Goal: Information Seeking & Learning: Learn about a topic

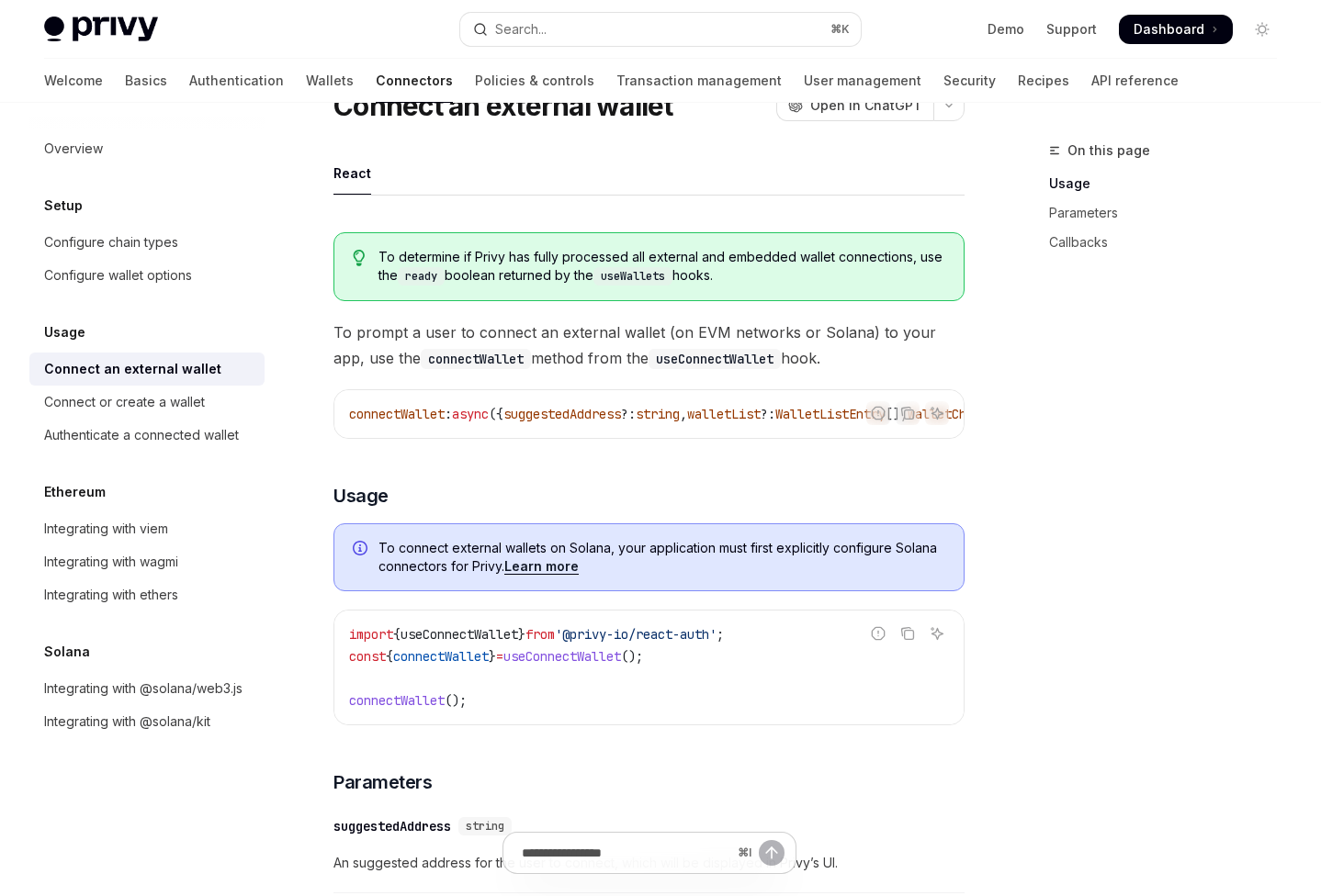
scroll to position [44, 0]
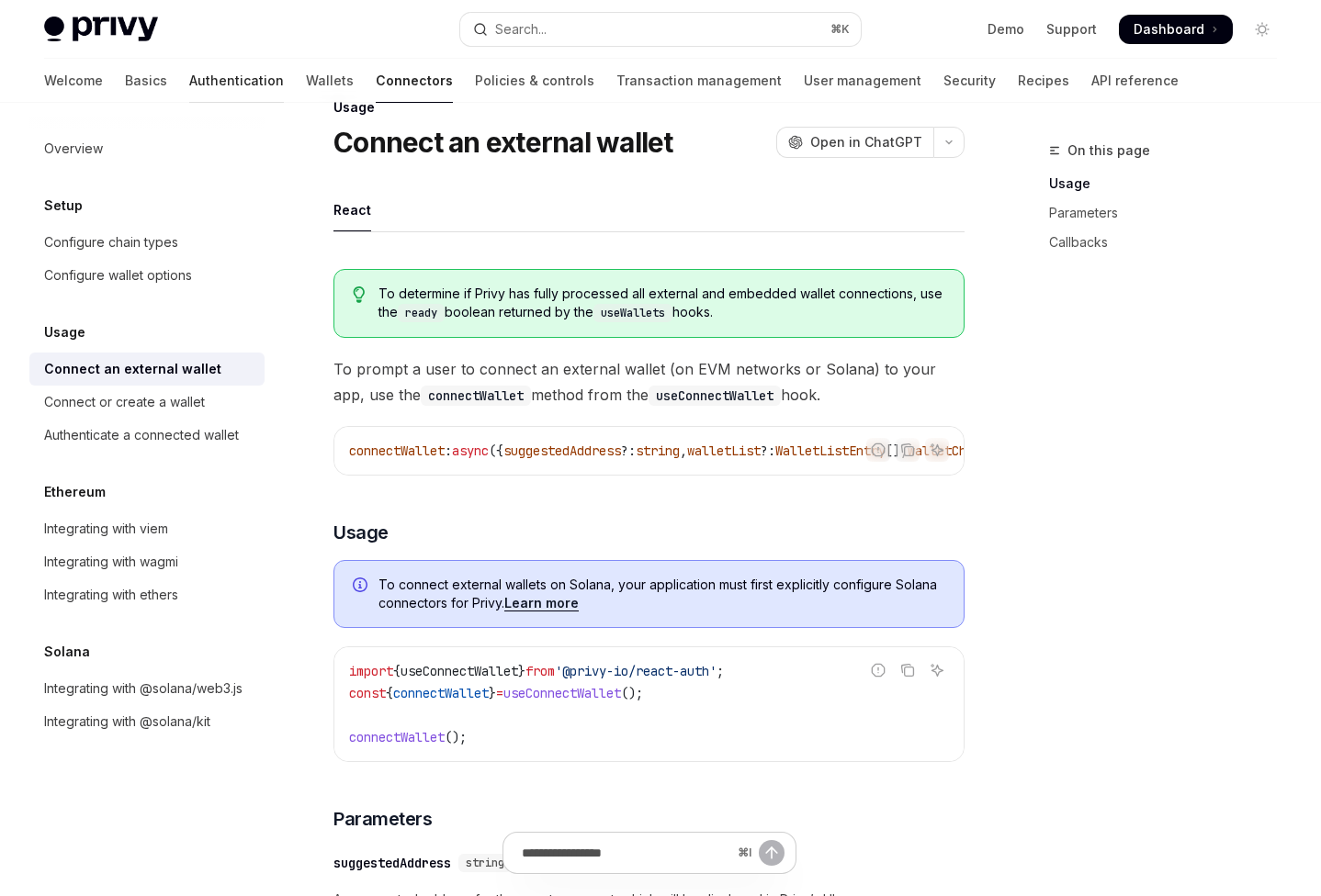
click at [189, 86] on link "Authentication" at bounding box center [237, 81] width 95 height 45
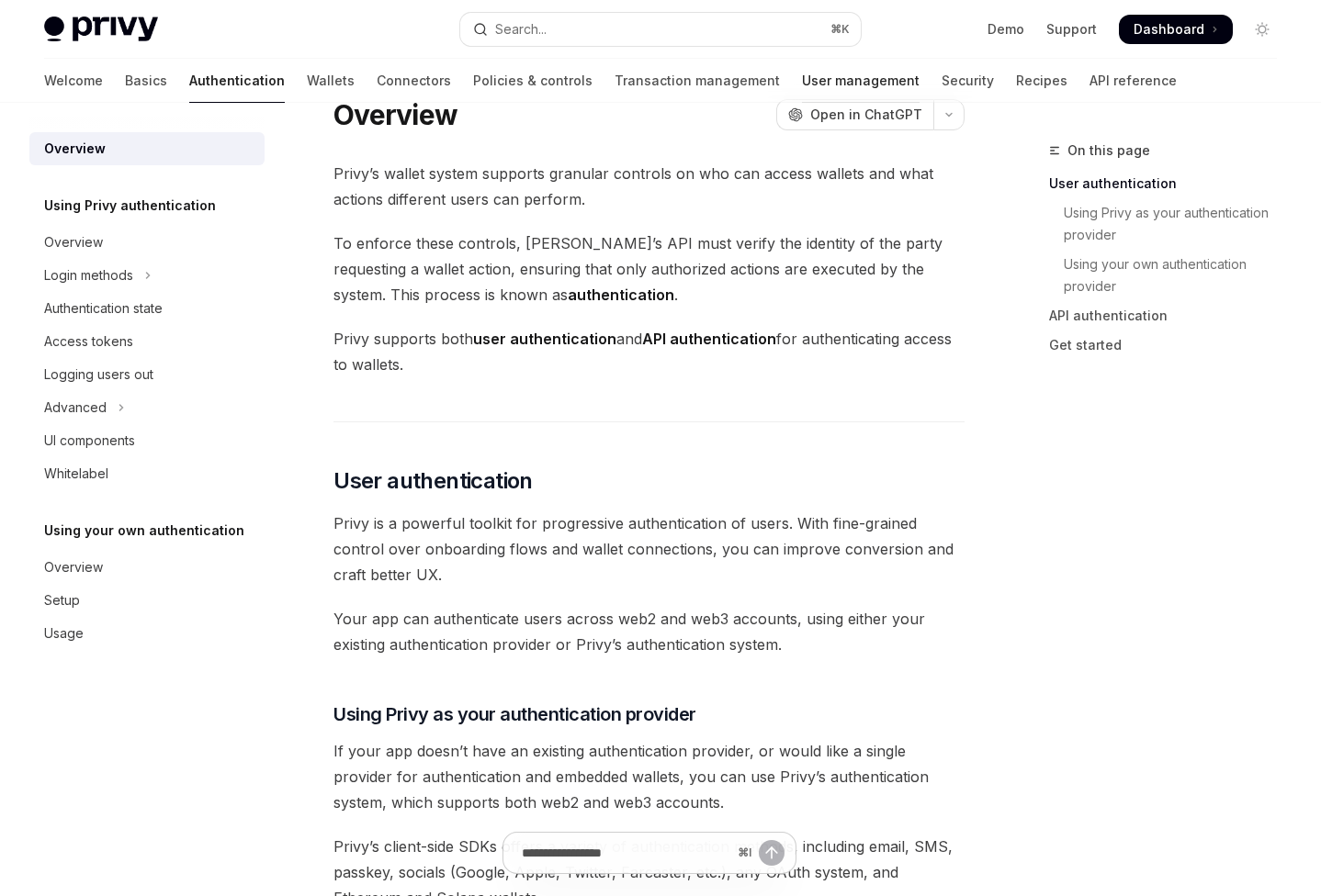
click at [802, 95] on link "User management" at bounding box center [860, 81] width 118 height 45
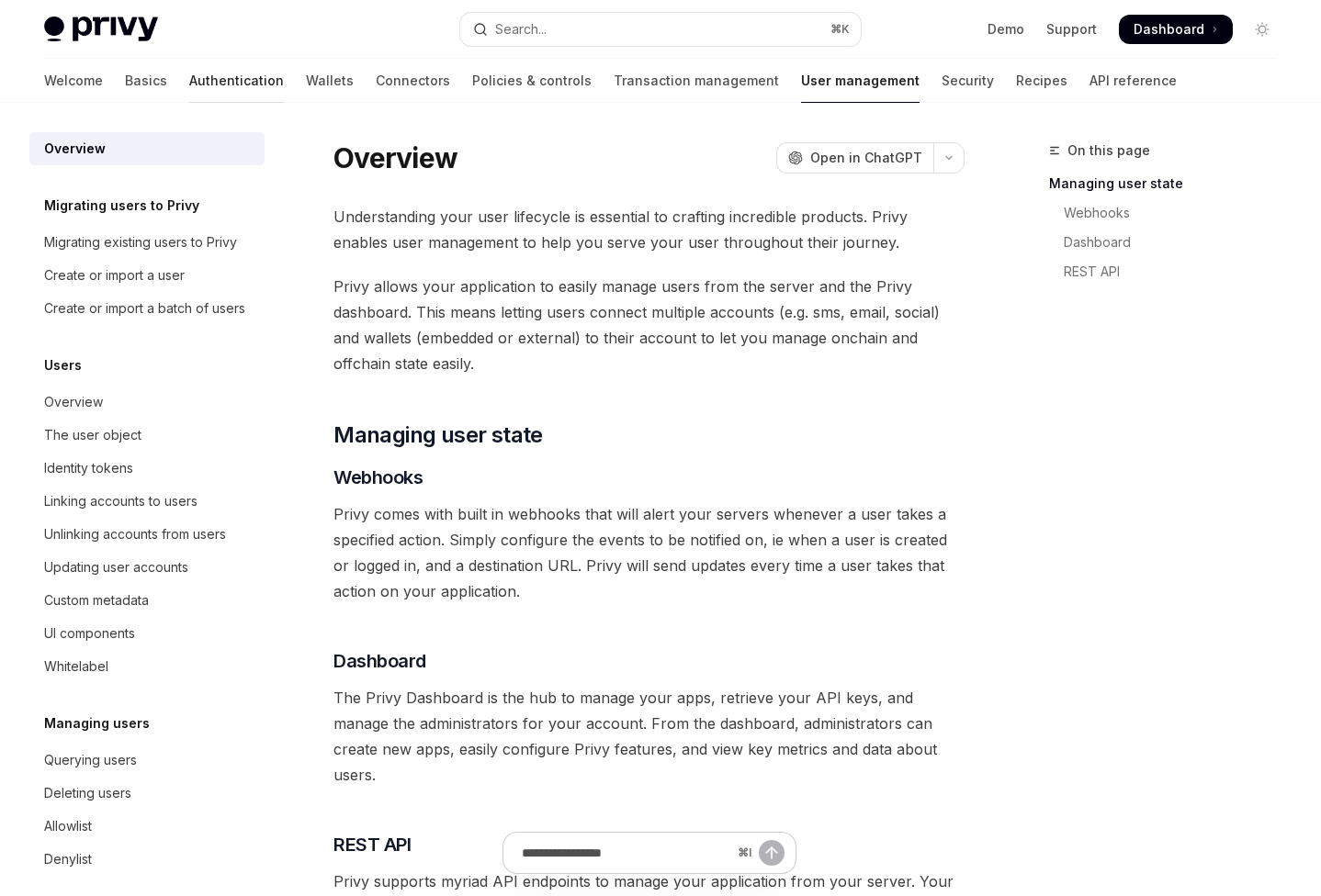
click at [189, 79] on link "Authentication" at bounding box center [237, 81] width 95 height 45
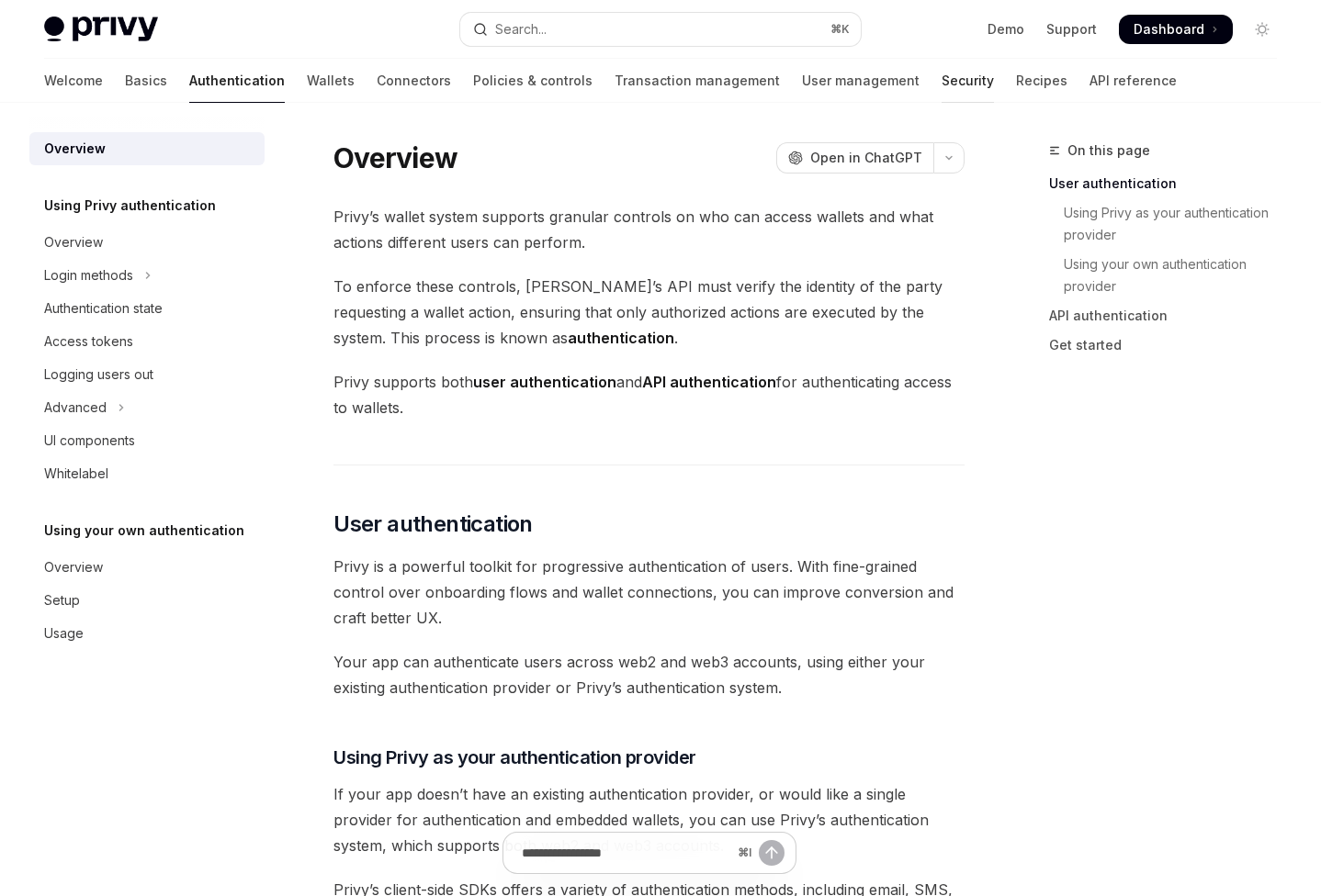
click at [942, 95] on link "Security" at bounding box center [968, 81] width 52 height 45
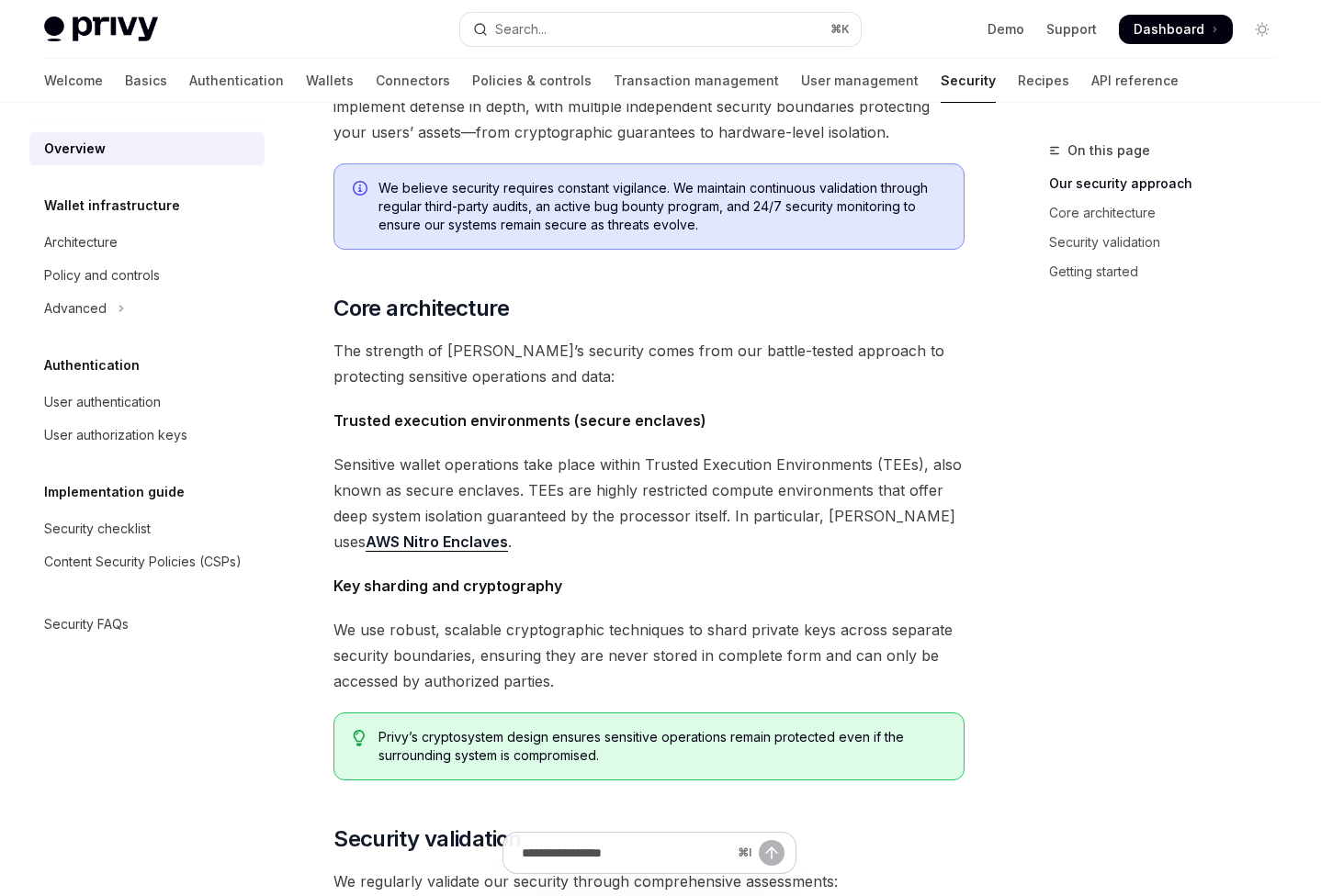
scroll to position [38, 0]
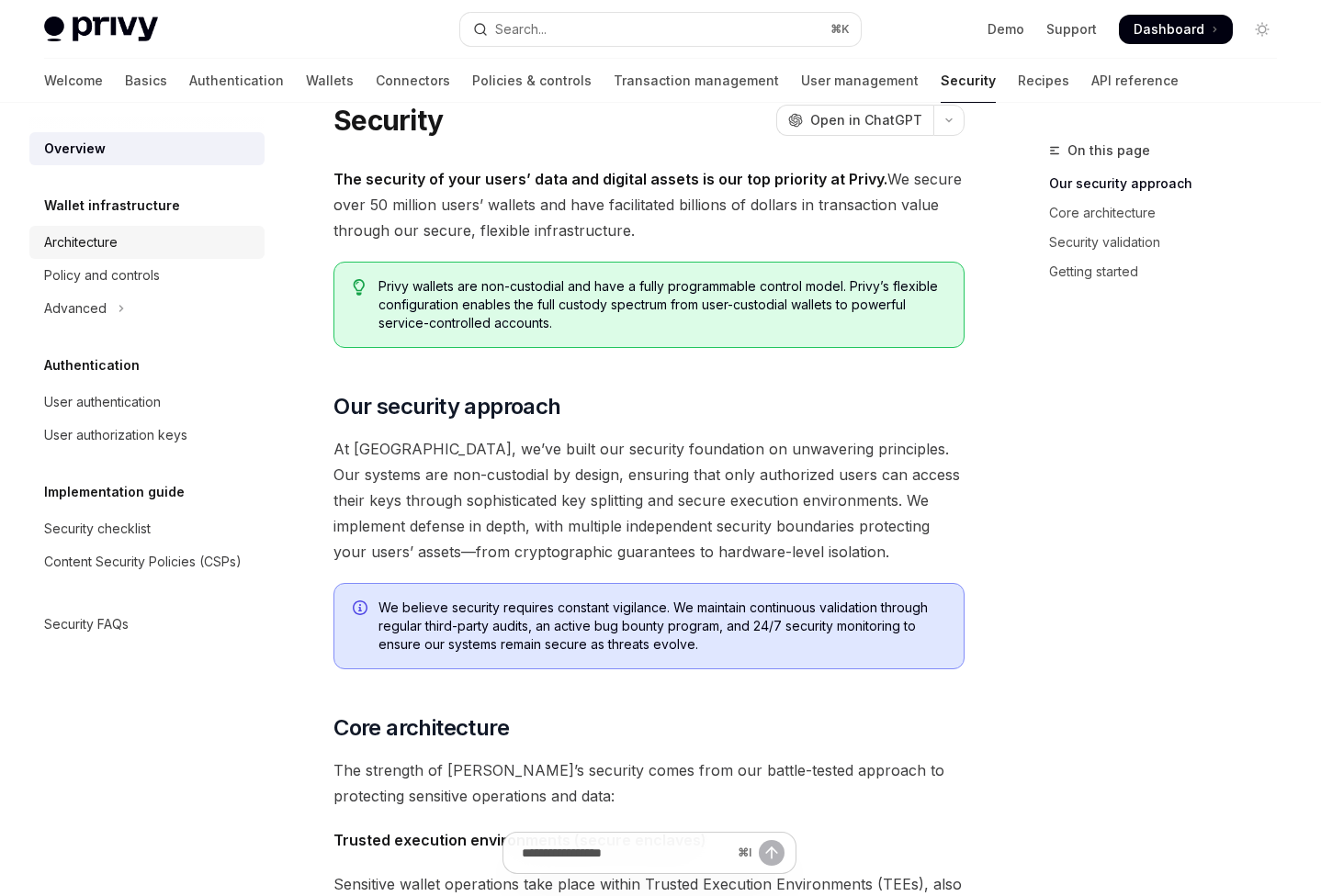
click at [125, 245] on div "Architecture" at bounding box center [149, 243] width 210 height 22
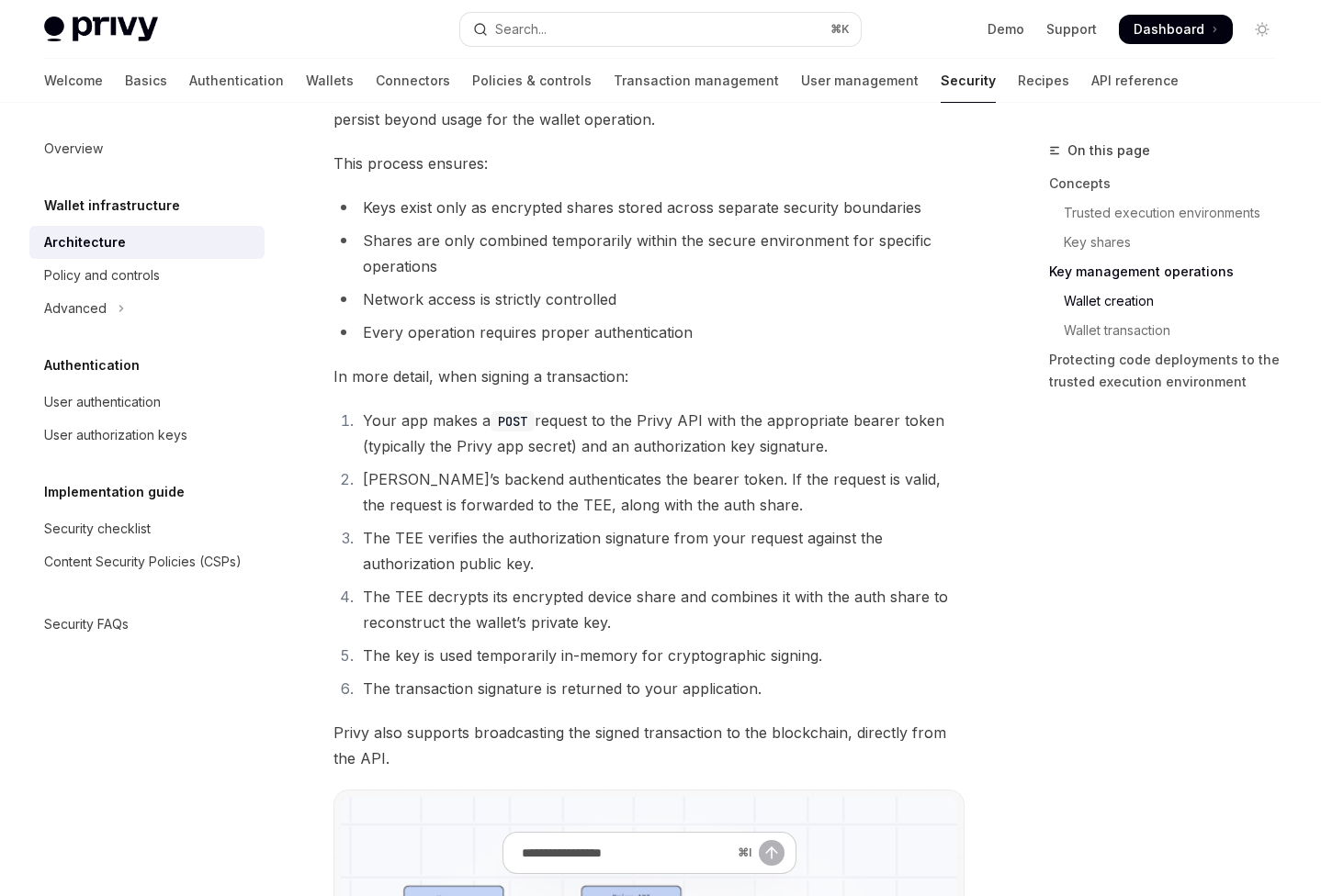
scroll to position [2111, 0]
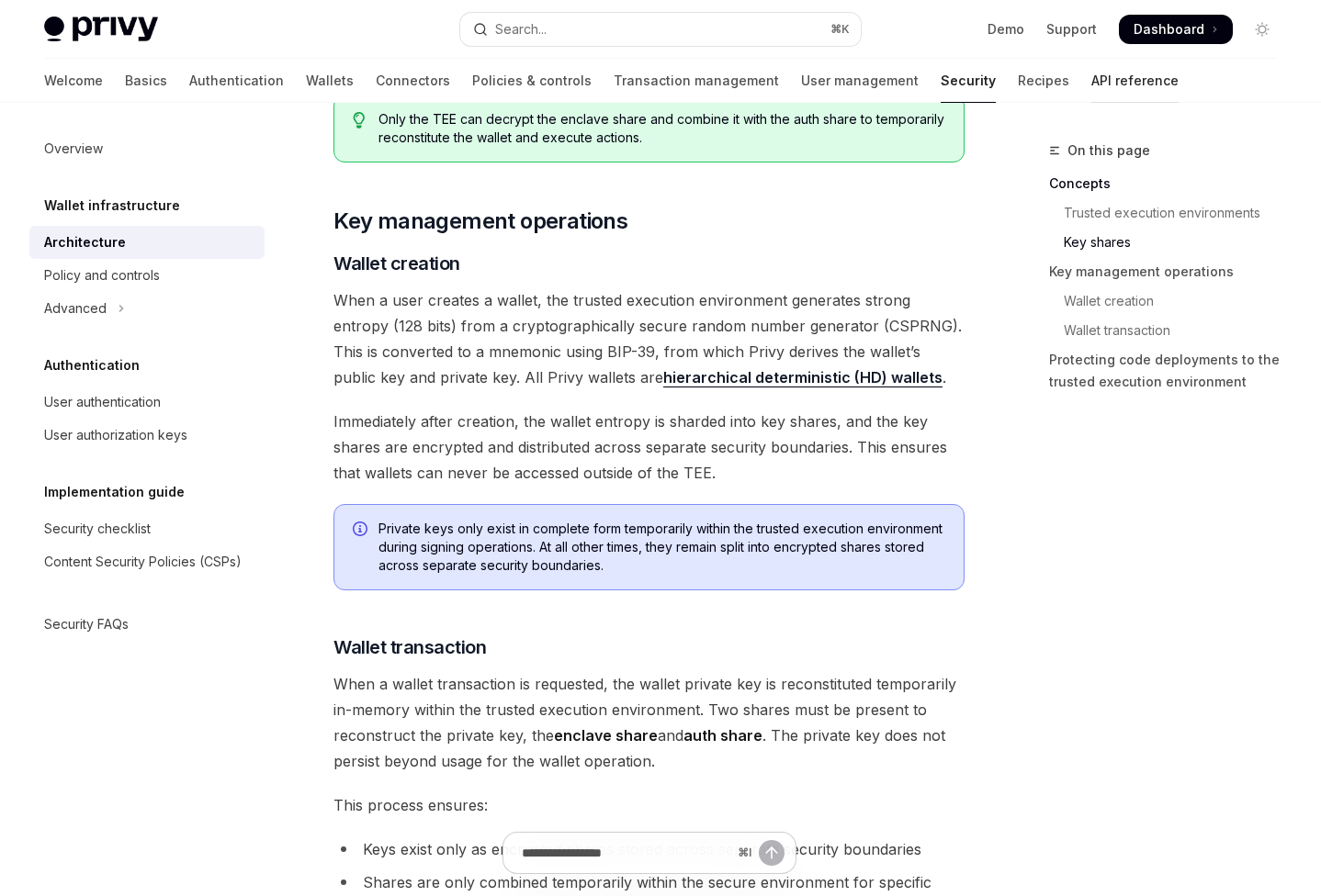
click at [1091, 93] on link "API reference" at bounding box center [1135, 81] width 87 height 45
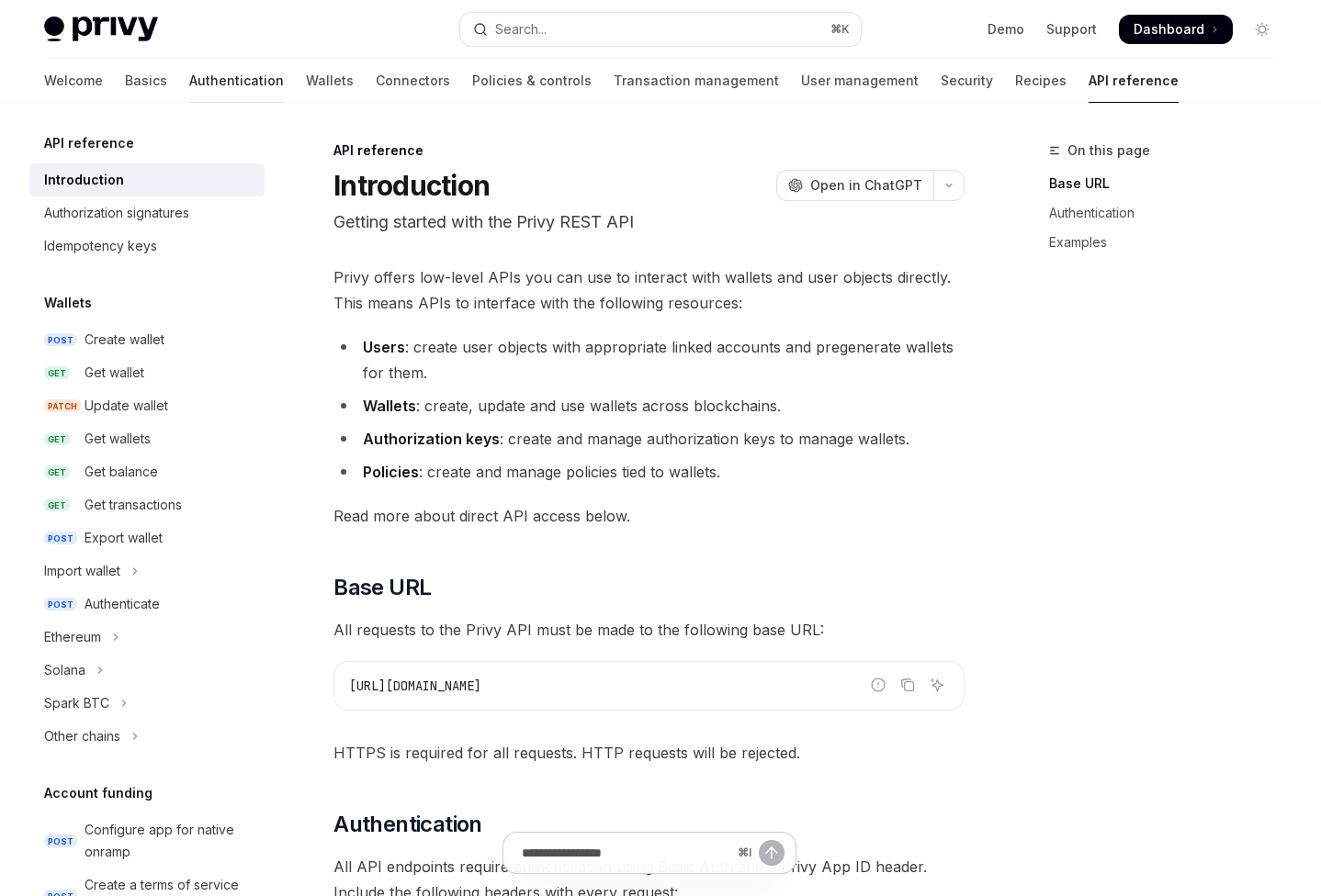
click at [189, 86] on link "Authentication" at bounding box center [237, 81] width 95 height 45
type textarea "*"
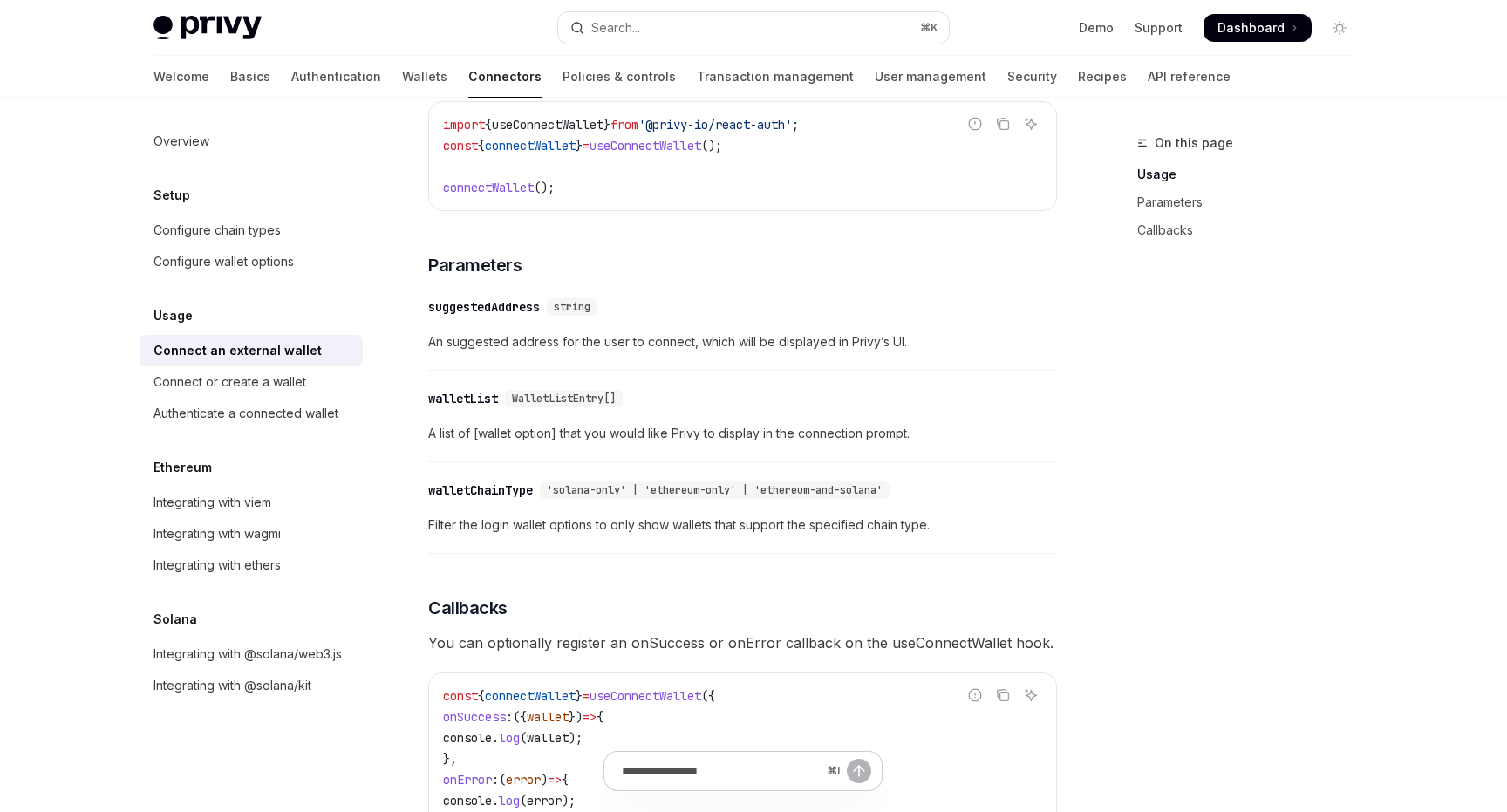
scroll to position [954, 0]
